Goal: Information Seeking & Learning: Check status

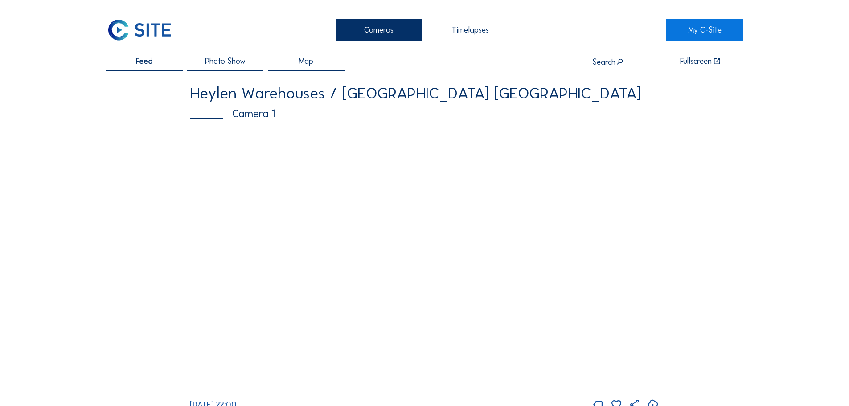
scroll to position [45, 0]
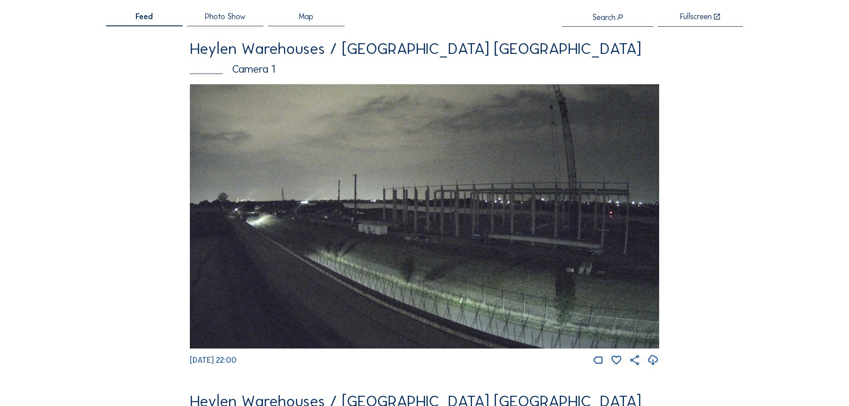
click at [287, 135] on img at bounding box center [424, 216] width 469 height 264
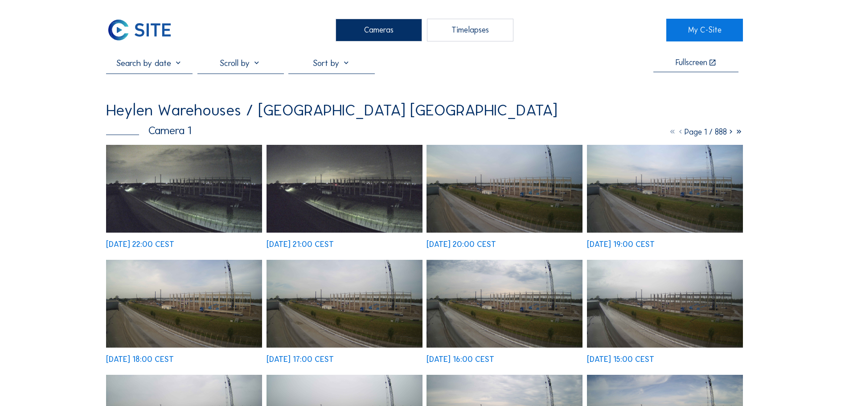
click at [166, 67] on input "text" at bounding box center [149, 62] width 86 height 11
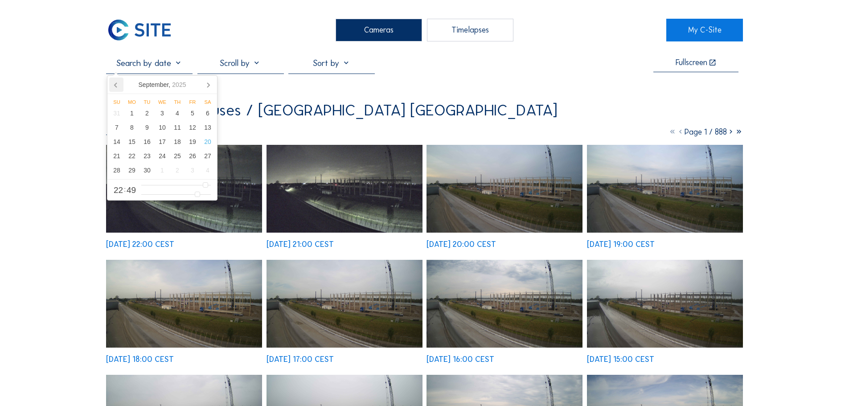
click at [119, 84] on icon at bounding box center [116, 85] width 14 height 14
click at [194, 114] on div "1" at bounding box center [192, 113] width 15 height 14
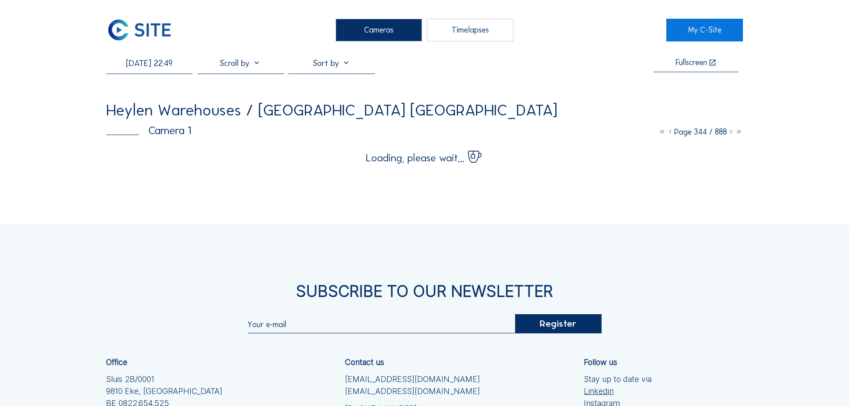
click at [483, 101] on div "01/08/2025 22:49 Fullscreen Heylen Warehouses / Puttershoek Werf Waterfront Cam…" at bounding box center [424, 110] width 637 height 106
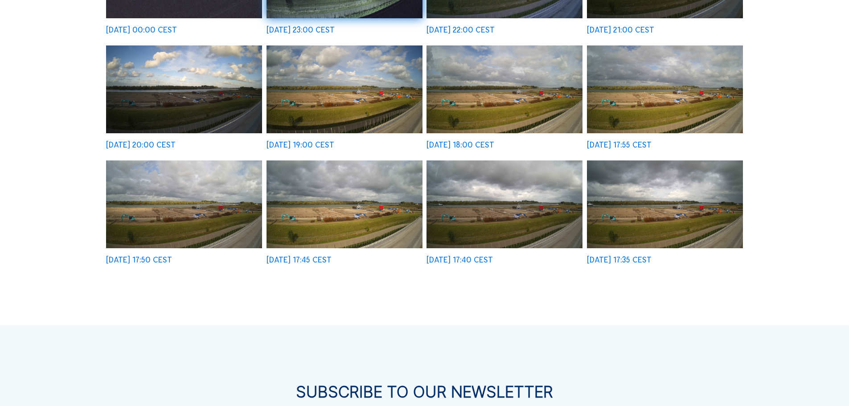
scroll to position [356, 0]
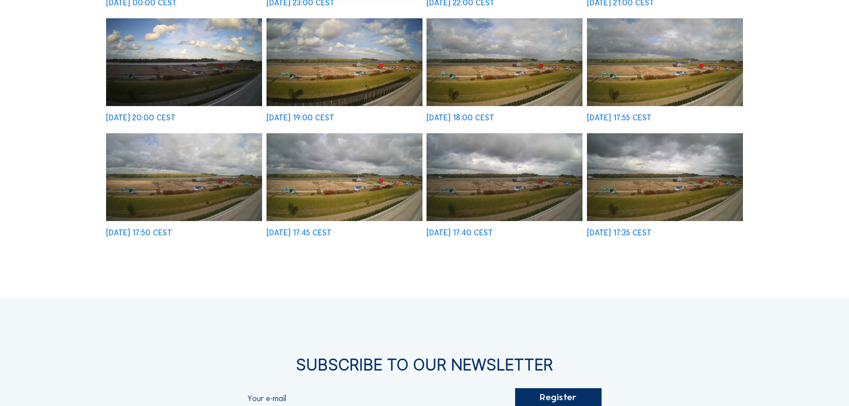
click at [352, 195] on img at bounding box center [344, 177] width 156 height 88
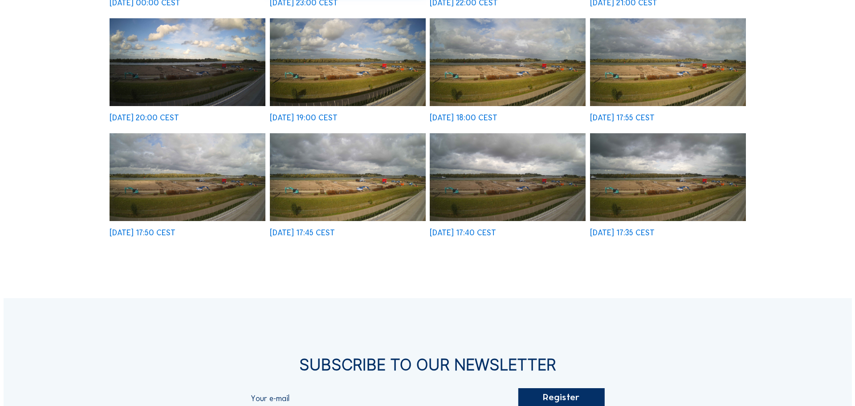
scroll to position [358, 0]
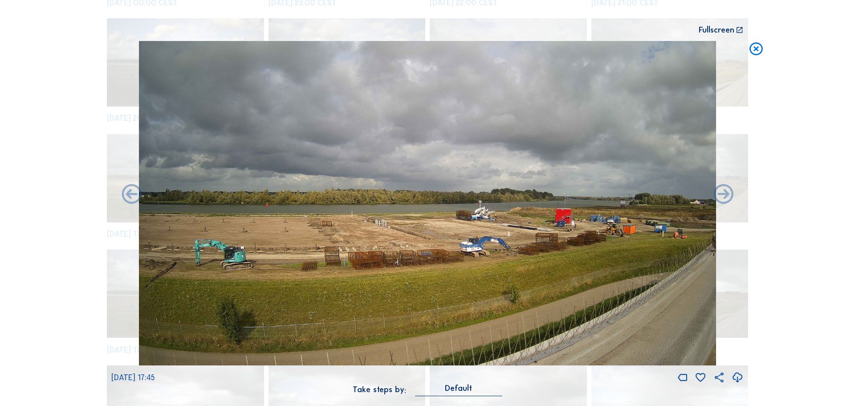
click at [225, 230] on img at bounding box center [427, 203] width 577 height 325
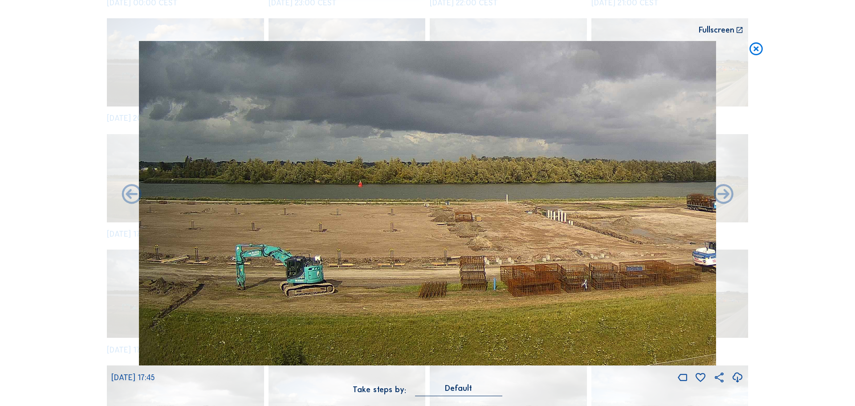
click at [758, 53] on icon at bounding box center [756, 49] width 16 height 16
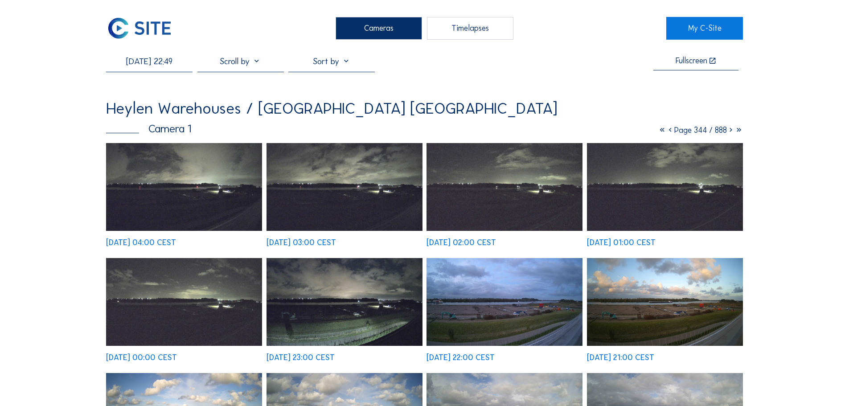
scroll to position [0, 0]
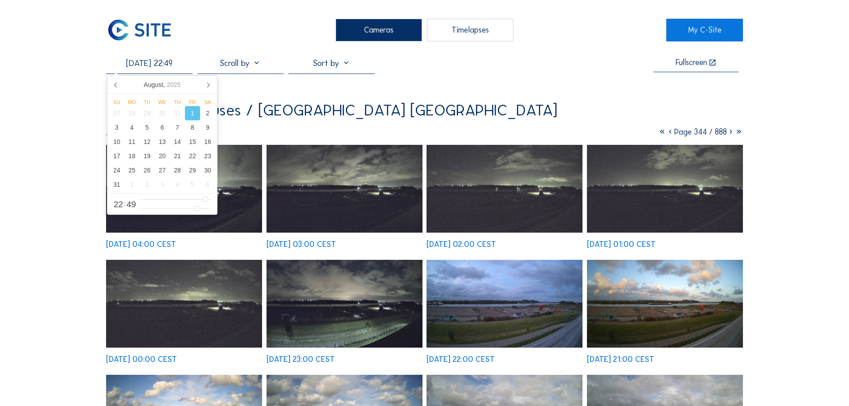
click at [155, 67] on input "01/08/2025 22:49" at bounding box center [149, 62] width 86 height 11
click at [119, 156] on div "17" at bounding box center [116, 156] width 15 height 14
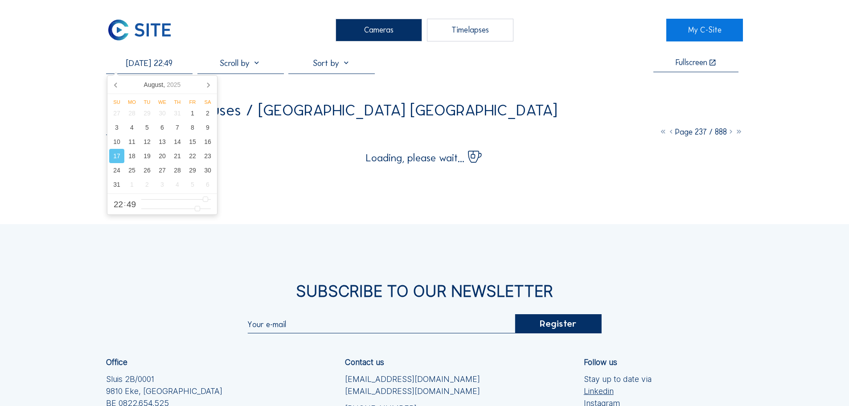
click at [516, 104] on div "Heylen Warehouses / [GEOGRAPHIC_DATA] [GEOGRAPHIC_DATA]" at bounding box center [424, 110] width 637 height 16
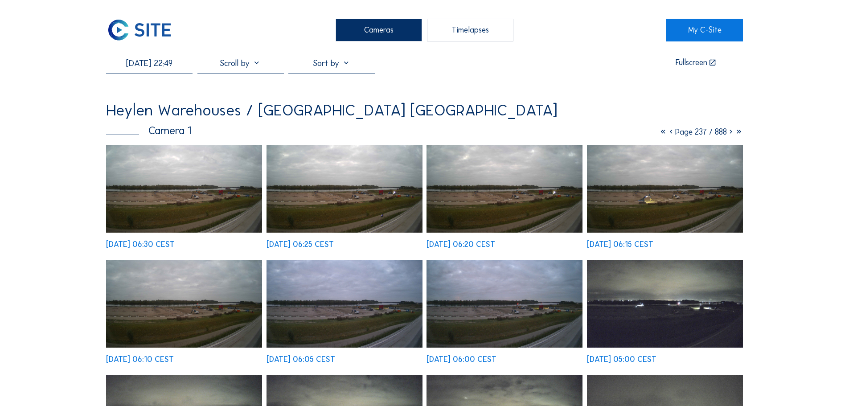
click at [161, 64] on input "17/08/2025 22:49" at bounding box center [149, 62] width 86 height 11
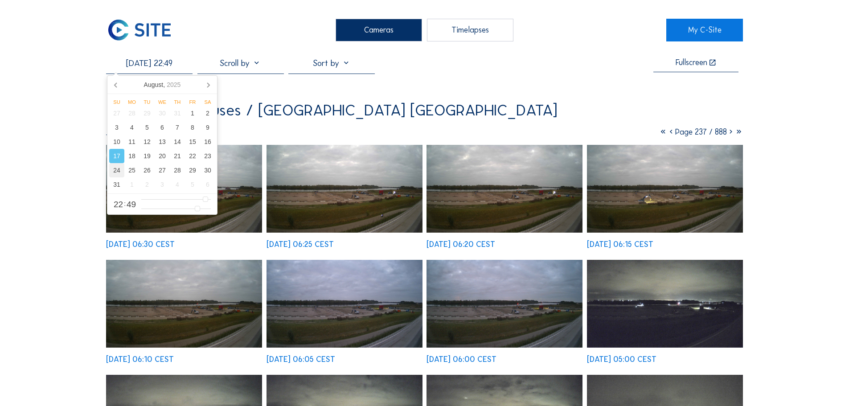
click at [120, 170] on div "24" at bounding box center [116, 170] width 15 height 14
type input "24/08/2025 22:49"
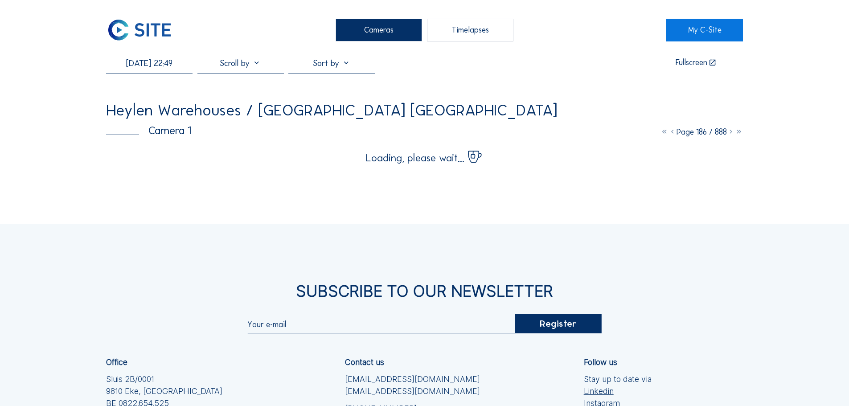
click at [291, 171] on div "Cameras Timelapses My C-Site 24/08/2025 22:49 Fullscreen Heylen Warehouses / Pu…" at bounding box center [424, 272] width 849 height 545
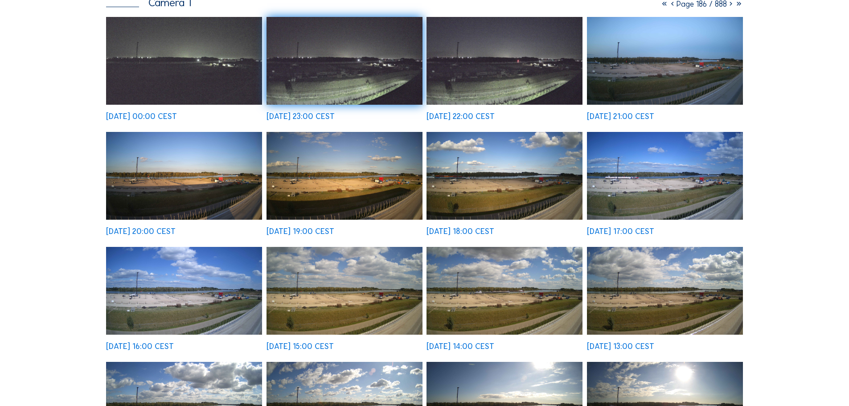
scroll to position [134, 0]
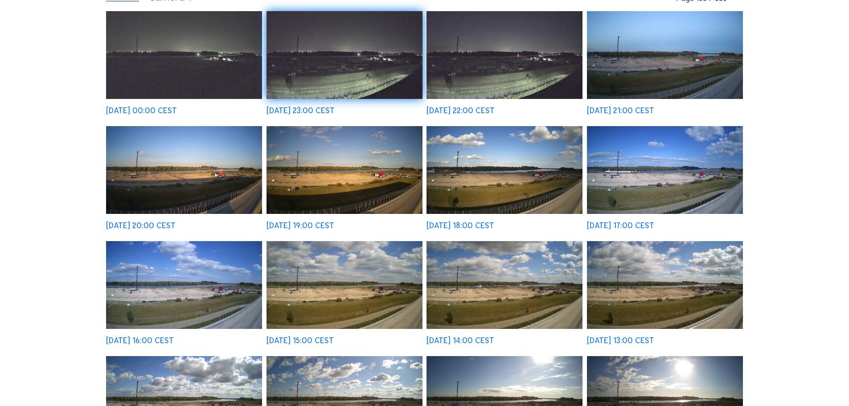
click at [343, 281] on img at bounding box center [344, 285] width 156 height 88
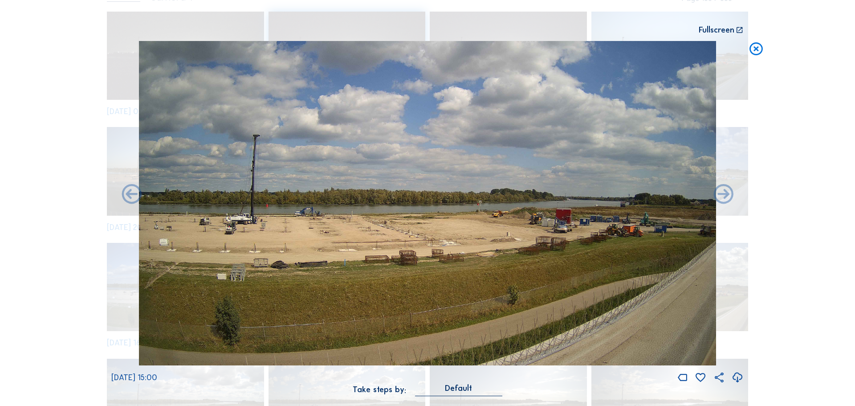
click at [245, 219] on img at bounding box center [427, 203] width 577 height 325
click at [752, 48] on icon at bounding box center [756, 49] width 16 height 16
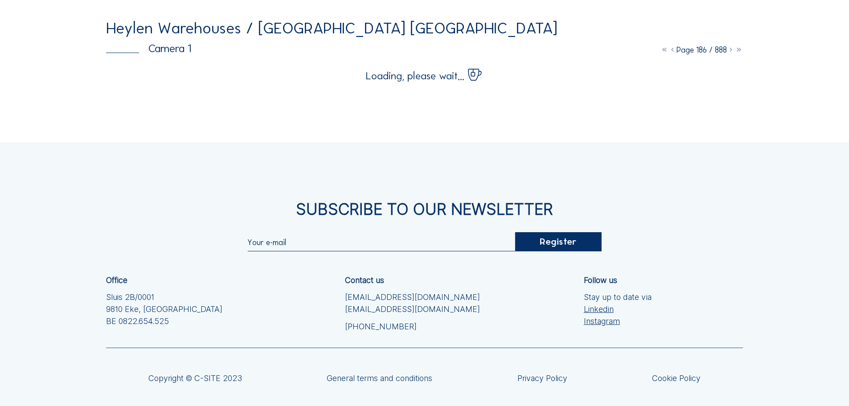
scroll to position [0, 0]
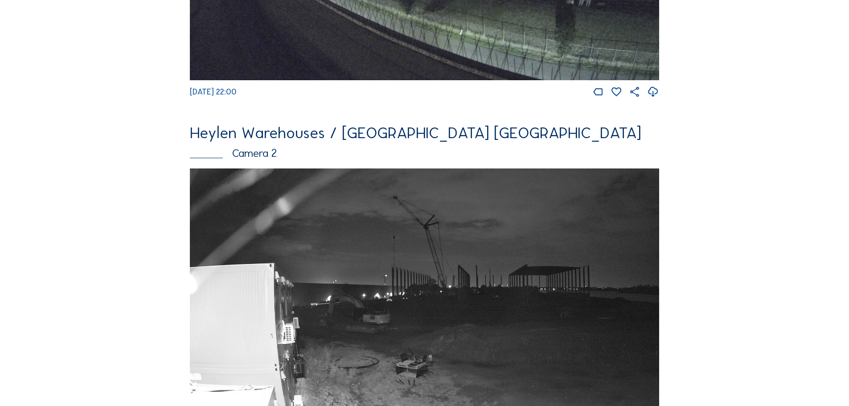
scroll to position [401, 0]
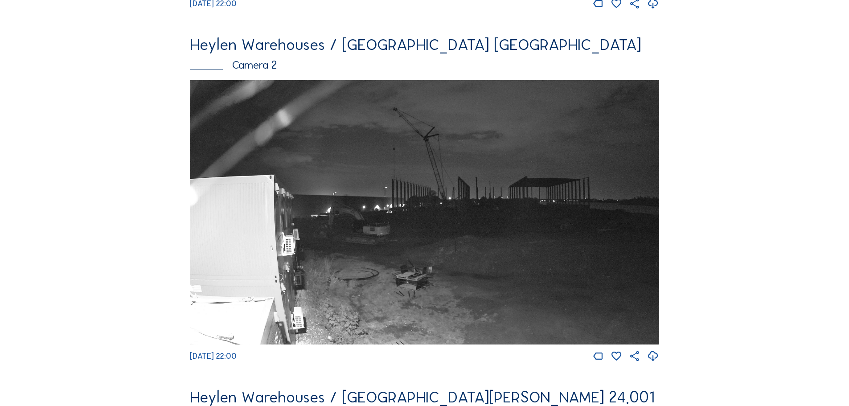
click at [364, 172] on img at bounding box center [424, 212] width 469 height 264
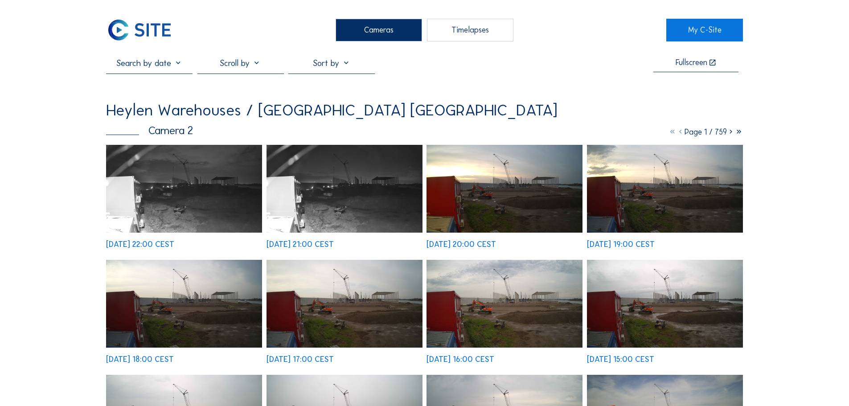
click at [181, 68] on input "text" at bounding box center [149, 62] width 86 height 11
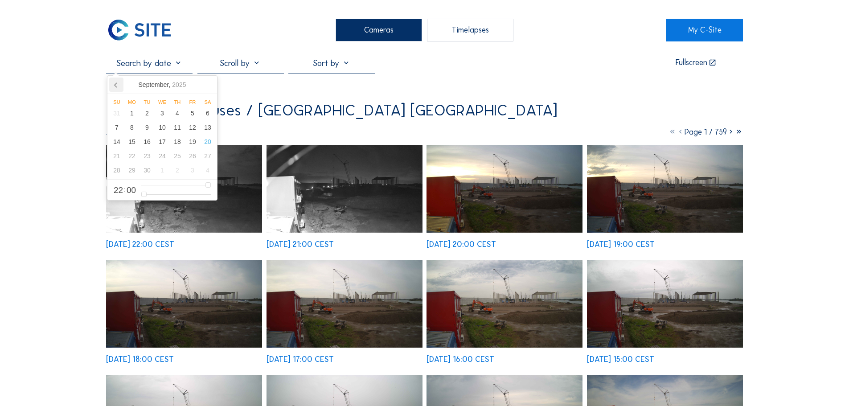
click at [117, 84] on icon at bounding box center [116, 85] width 14 height 14
click at [160, 158] on div "20" at bounding box center [162, 156] width 15 height 14
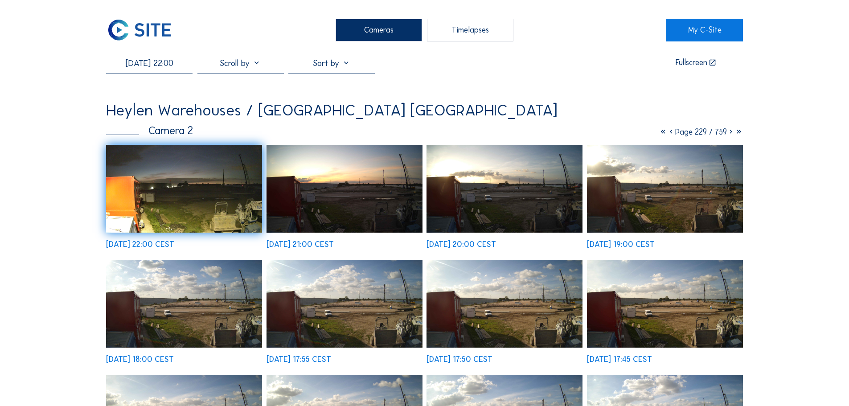
click at [524, 307] on img at bounding box center [504, 304] width 156 height 88
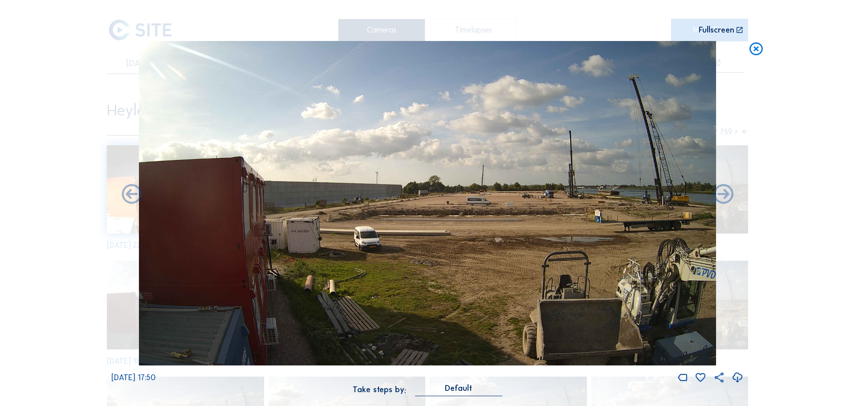
click at [758, 48] on icon at bounding box center [756, 49] width 16 height 16
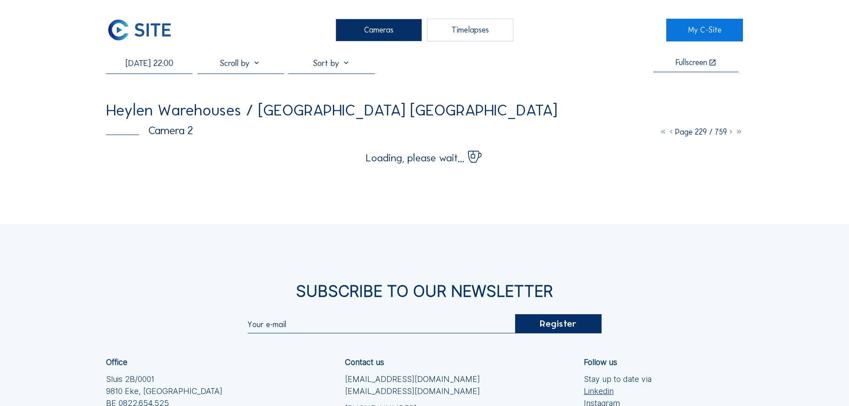
click at [169, 65] on input "[DATE] 22:00" at bounding box center [149, 62] width 86 height 11
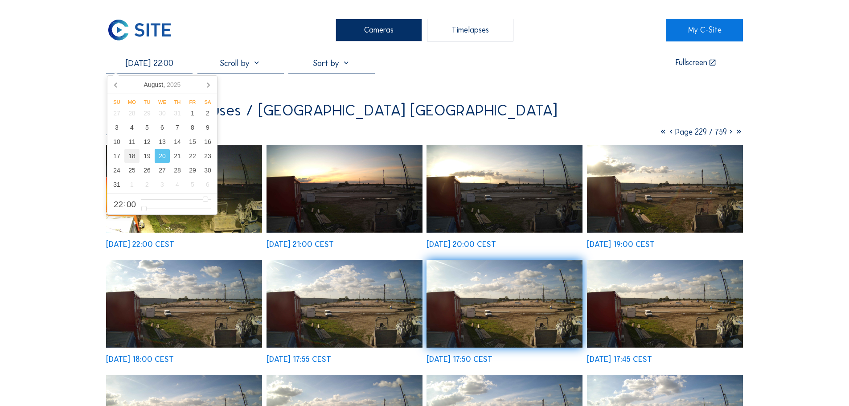
click at [136, 155] on div "18" at bounding box center [131, 156] width 15 height 14
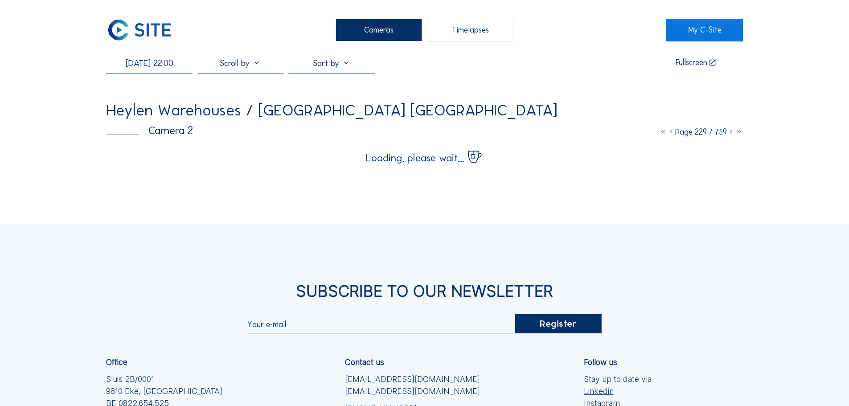
click at [627, 118] on div "Heylen Warehouses / [GEOGRAPHIC_DATA] [GEOGRAPHIC_DATA]" at bounding box center [424, 110] width 637 height 16
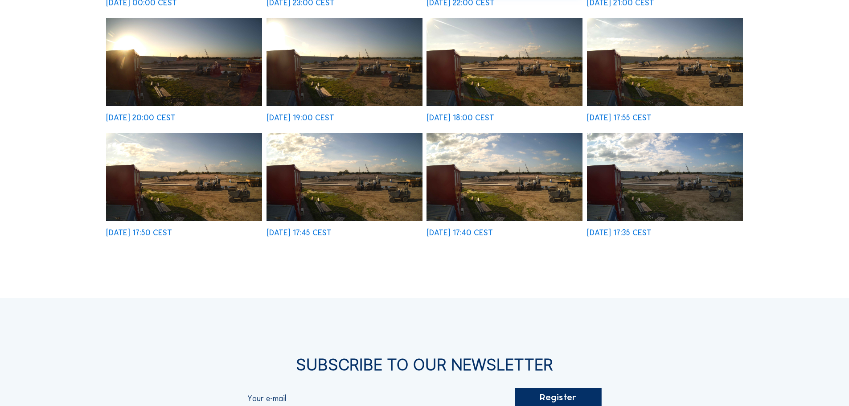
click at [527, 186] on img at bounding box center [504, 177] width 156 height 88
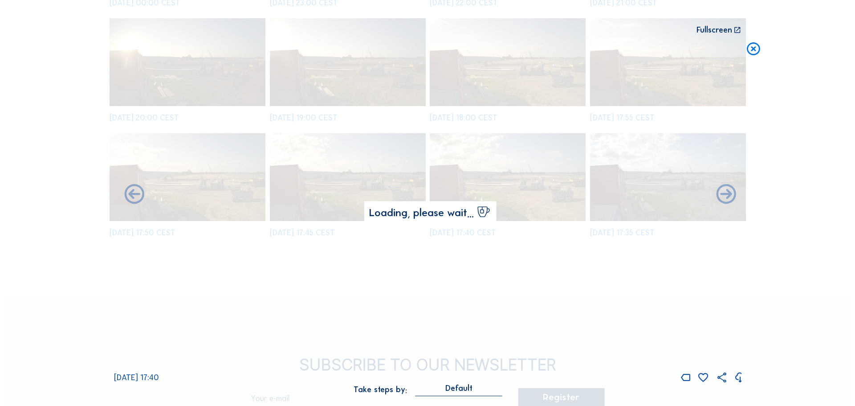
scroll to position [358, 0]
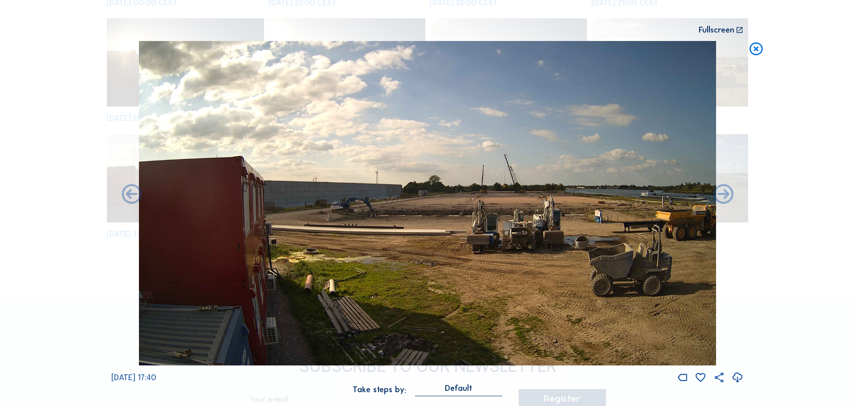
click at [756, 51] on icon at bounding box center [756, 49] width 16 height 16
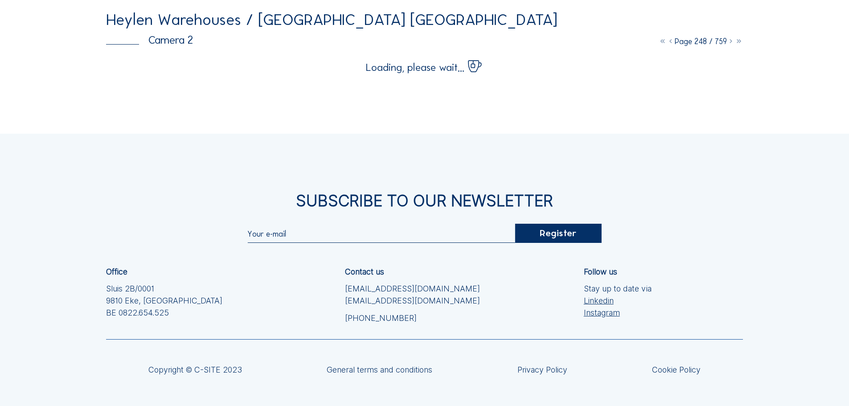
scroll to position [0, 0]
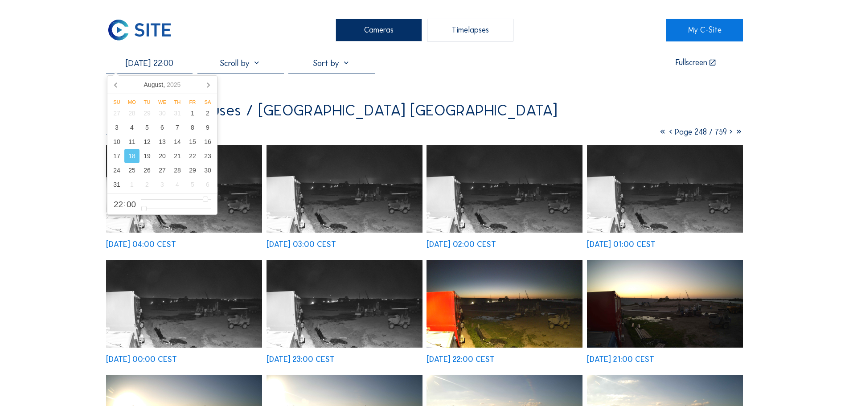
click at [153, 63] on input "[DATE] 22:00" at bounding box center [149, 62] width 86 height 11
click at [147, 159] on div "19" at bounding box center [146, 156] width 15 height 14
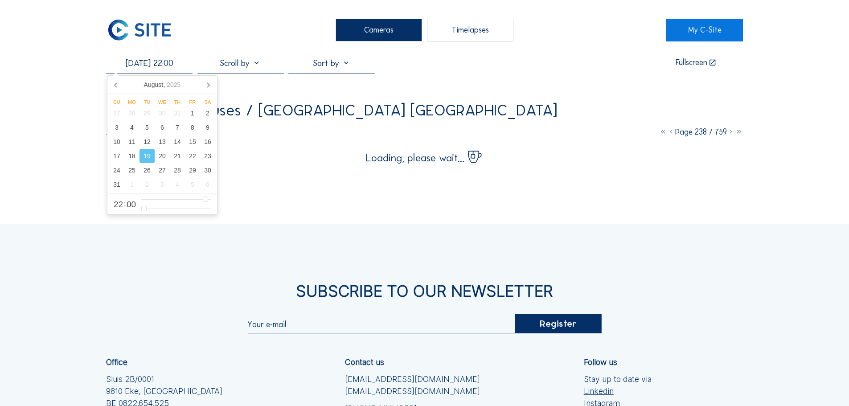
click at [593, 95] on div "[DATE] 22:00 Fullscreen Heylen Warehouses / [GEOGRAPHIC_DATA] Werf Waterfront C…" at bounding box center [424, 110] width 637 height 106
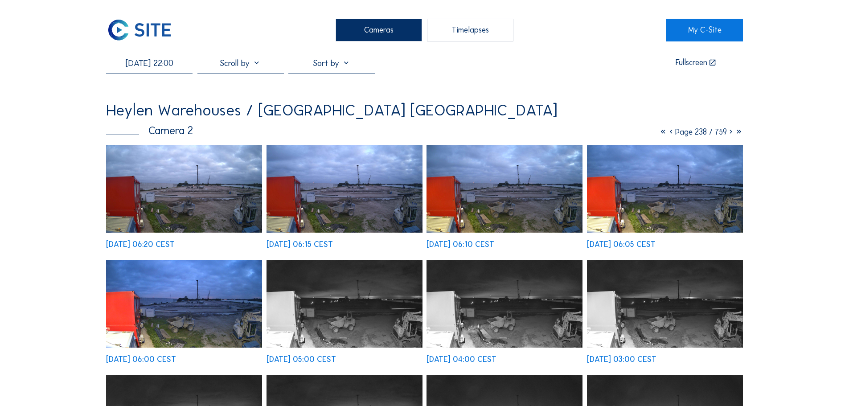
click at [209, 209] on img at bounding box center [184, 189] width 156 height 88
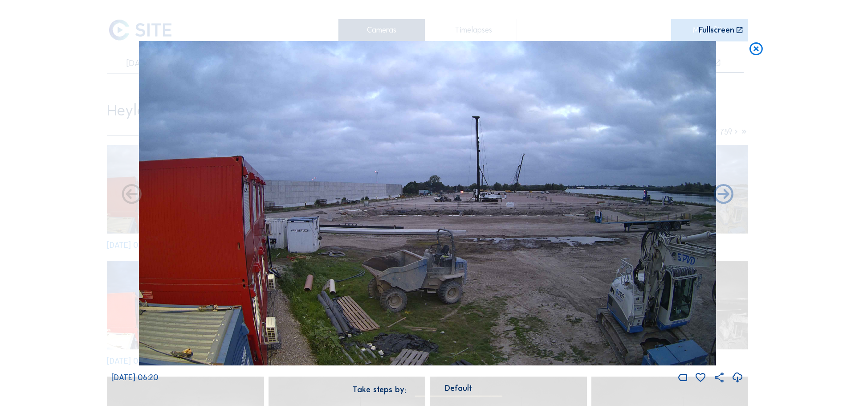
click at [760, 50] on icon at bounding box center [756, 49] width 16 height 16
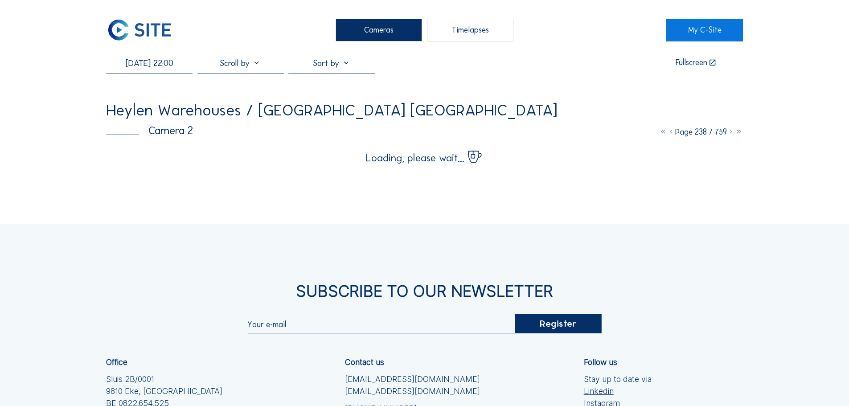
click at [172, 66] on input "[DATE] 22:00" at bounding box center [149, 62] width 86 height 11
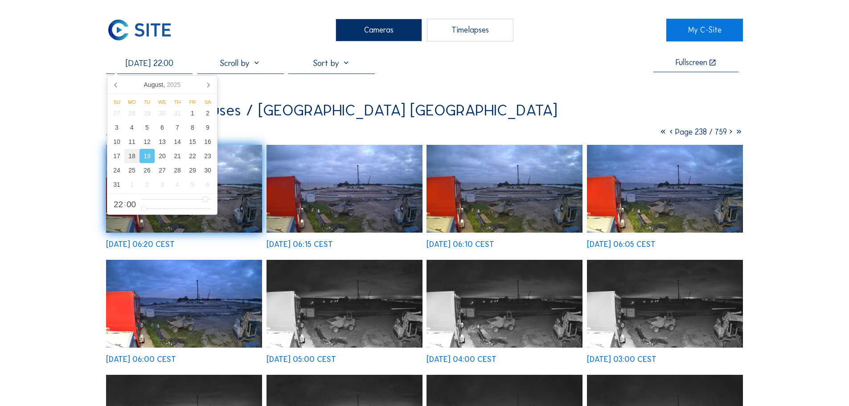
click at [137, 156] on div "18" at bounding box center [131, 156] width 15 height 14
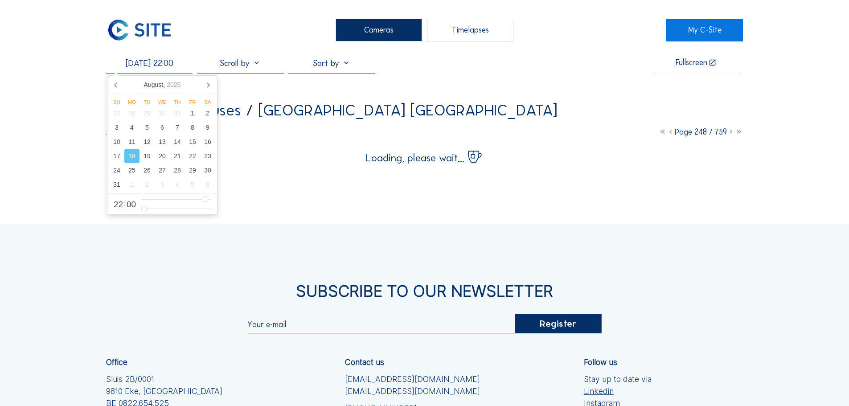
click at [362, 92] on div "[DATE] 22:00 Fullscreen Heylen Warehouses / [GEOGRAPHIC_DATA] Werf Waterfront C…" at bounding box center [424, 110] width 637 height 106
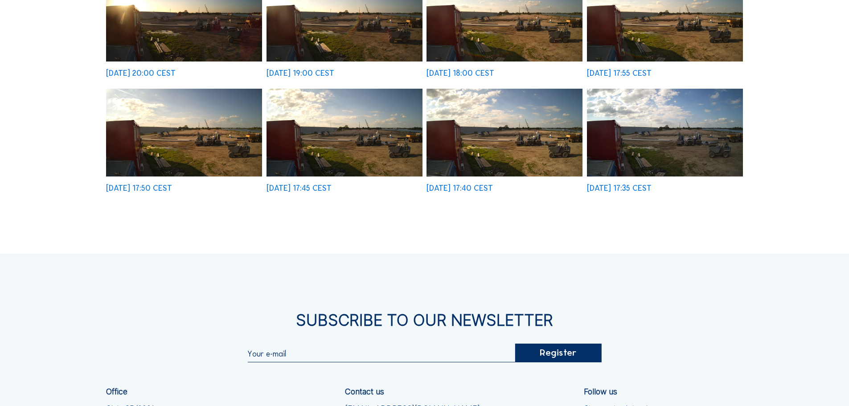
click at [347, 143] on img at bounding box center [344, 133] width 156 height 88
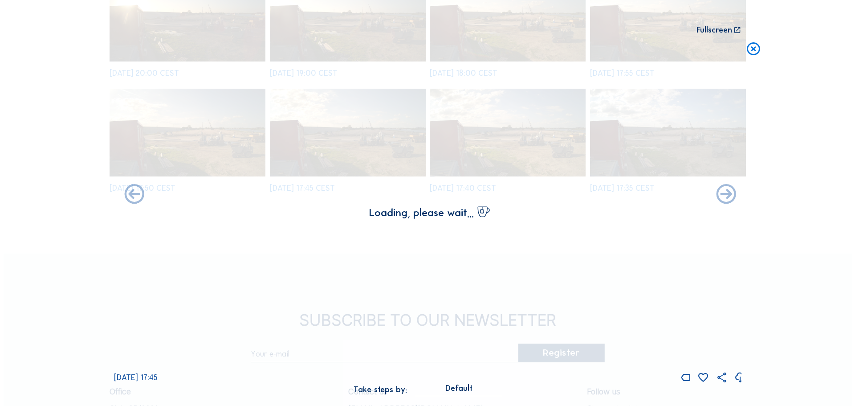
scroll to position [403, 0]
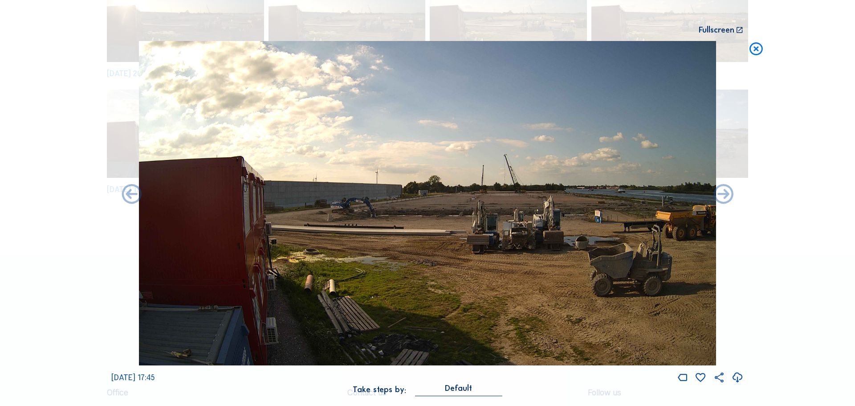
click at [762, 49] on icon at bounding box center [756, 49] width 16 height 16
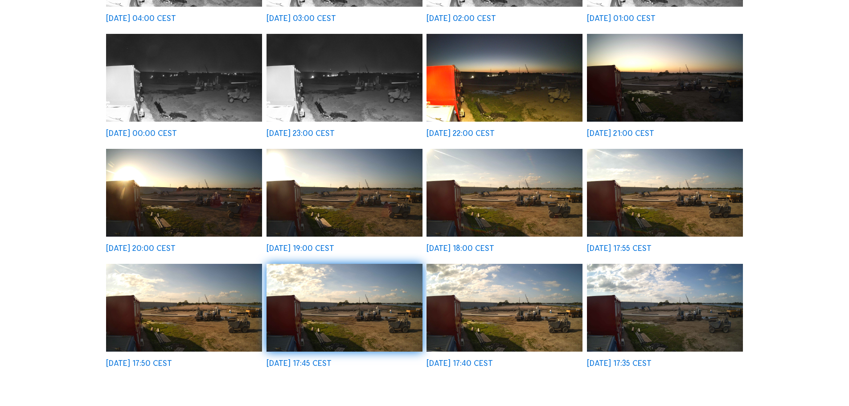
scroll to position [45, 0]
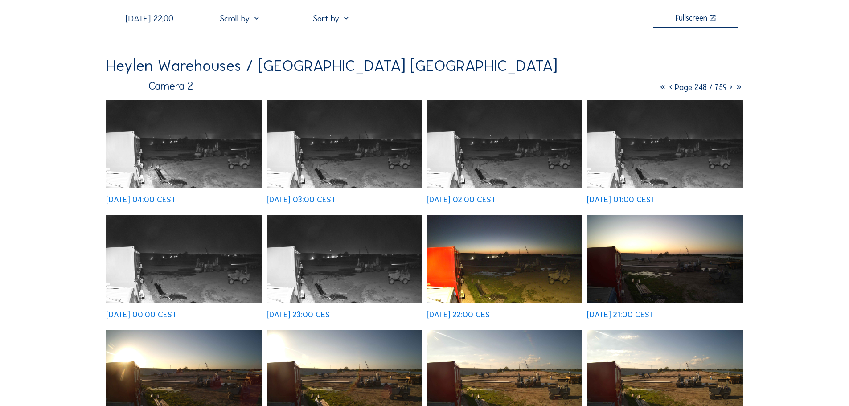
click at [142, 19] on input "[DATE] 22:00" at bounding box center [149, 18] width 86 height 11
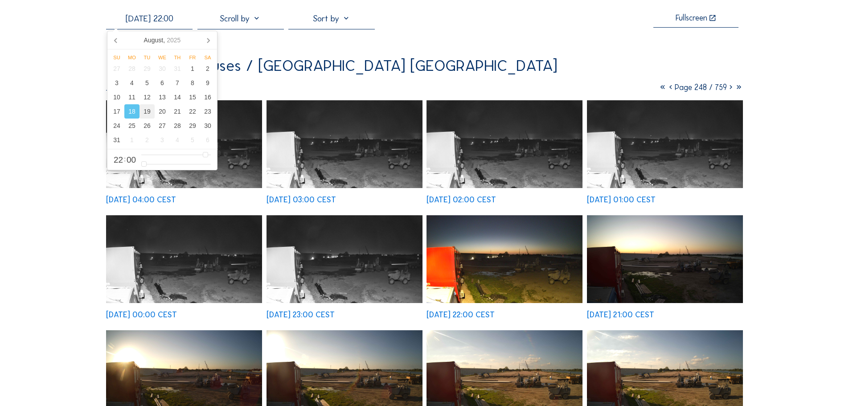
click at [148, 111] on div "19" at bounding box center [146, 111] width 15 height 14
type input "[DATE] 22:00"
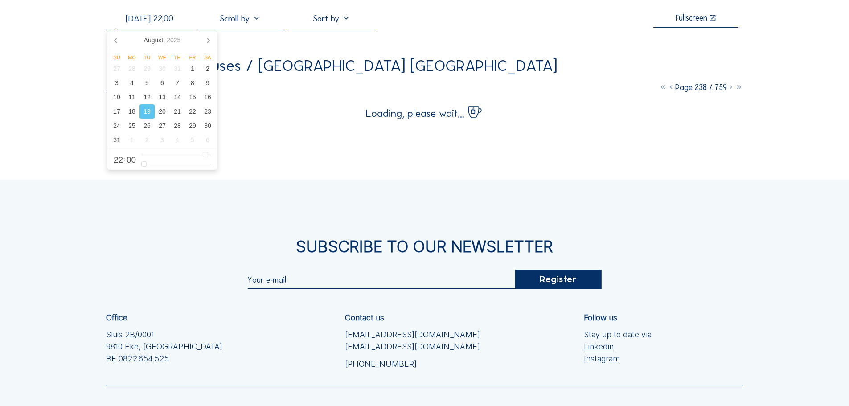
click at [319, 111] on div "Loading, please wait..." at bounding box center [424, 109] width 637 height 18
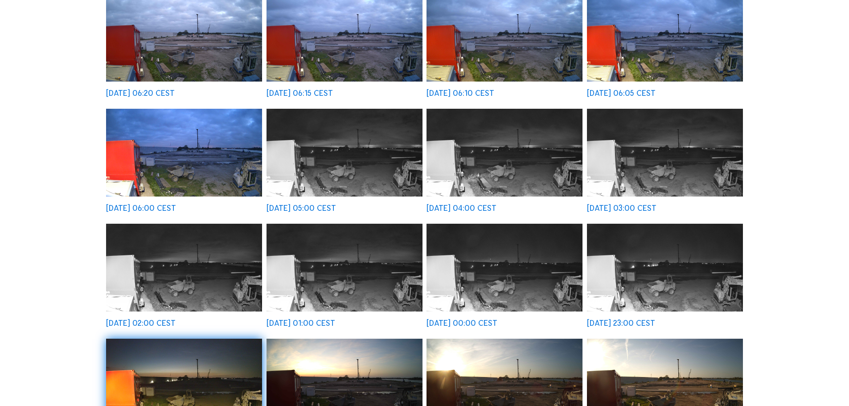
scroll to position [0, 0]
